Goal: Transaction & Acquisition: Purchase product/service

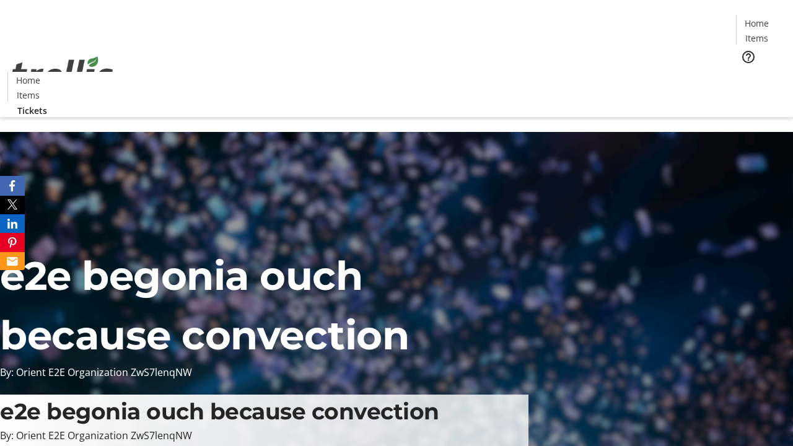
click at [746, 72] on span "Tickets" at bounding box center [761, 78] width 30 height 13
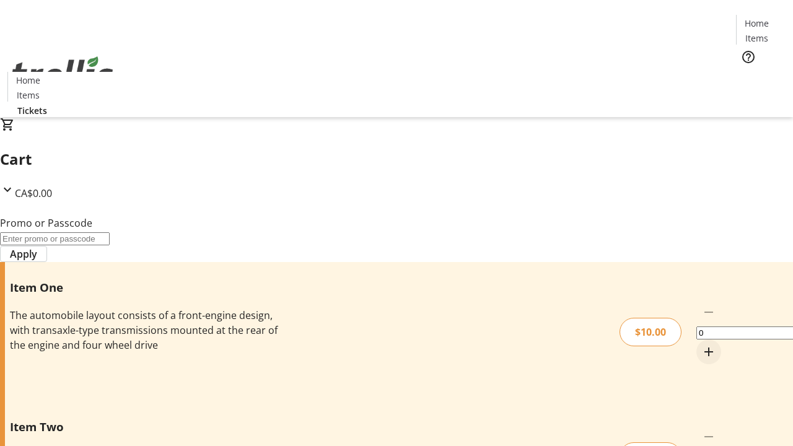
click at [701, 344] on mat-icon "Increment by one" at bounding box center [708, 351] width 15 height 15
type input "1"
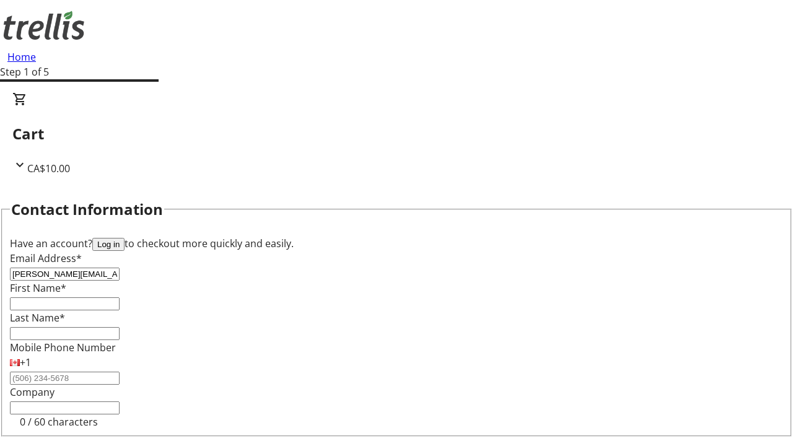
type input "[PERSON_NAME][EMAIL_ADDRESS][DOMAIN_NAME]"
type input "[PERSON_NAME]"
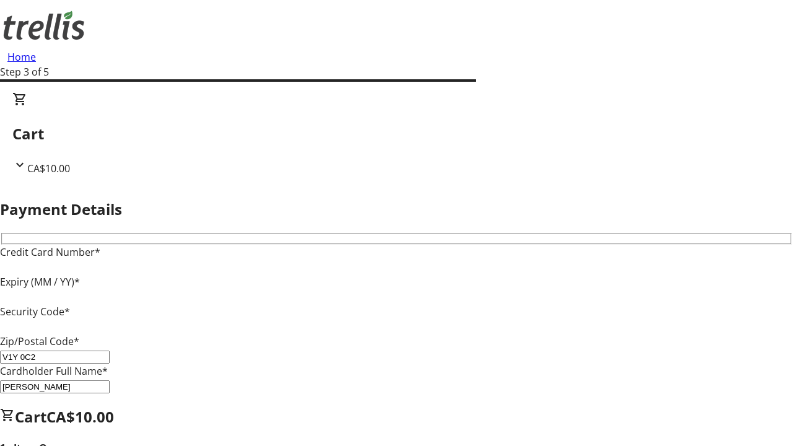
type input "V1Y 0C2"
